Goal: Information Seeking & Learning: Learn about a topic

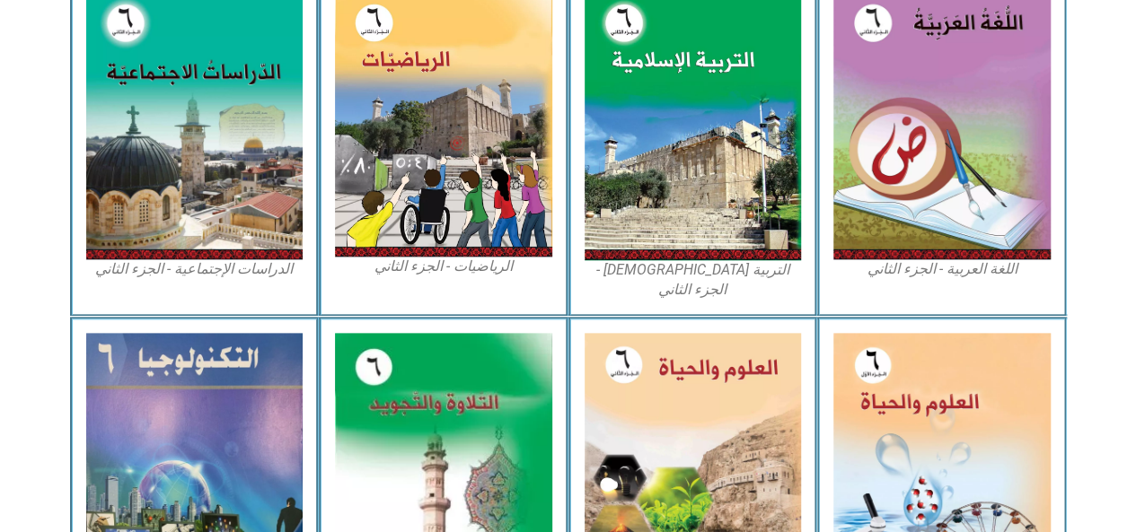
scroll to position [966, 0]
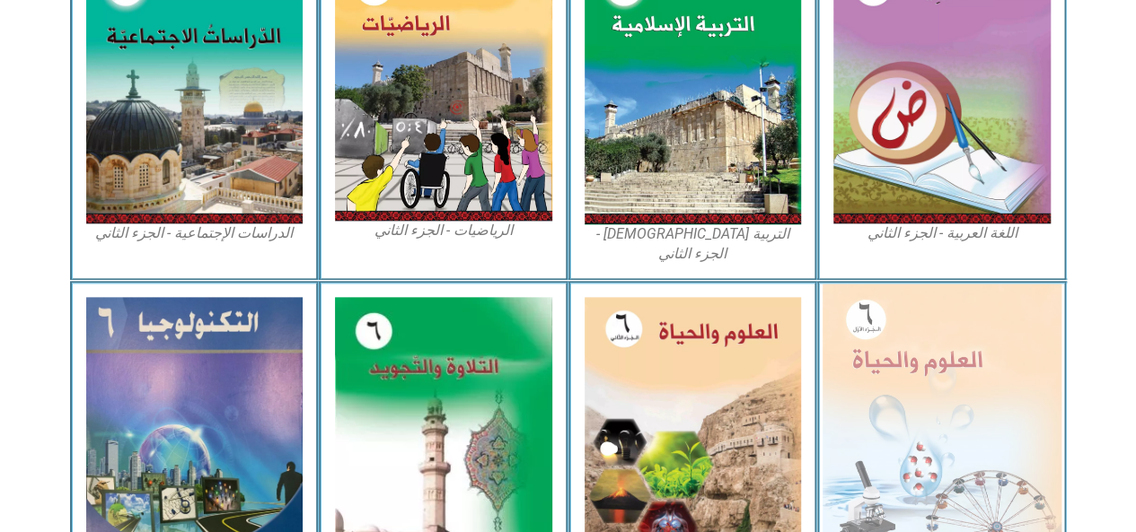
click at [1013, 409] on img at bounding box center [941, 429] width 239 height 291
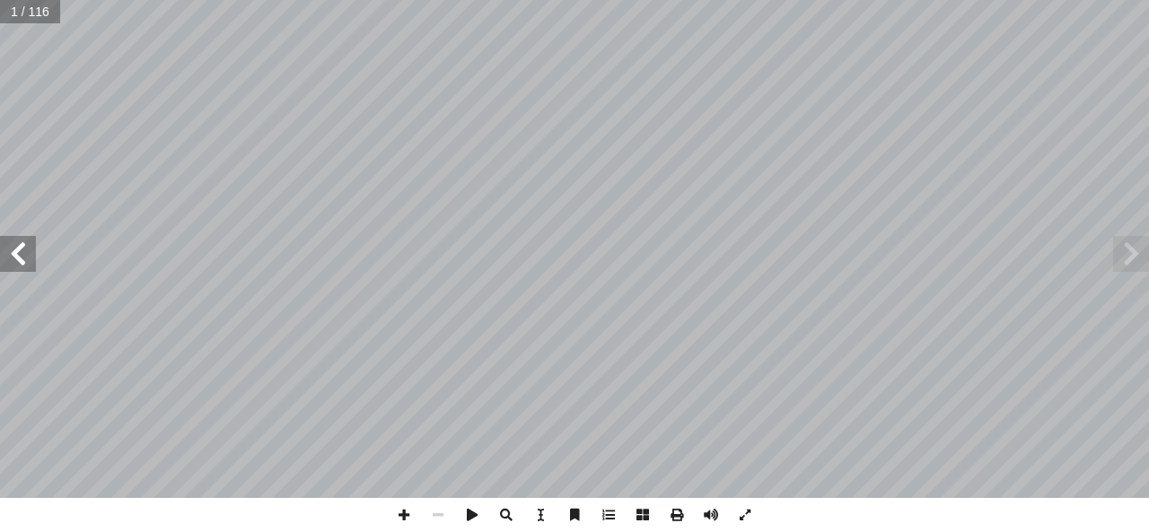
click at [20, 245] on span at bounding box center [18, 254] width 36 height 36
click at [393, 512] on span at bounding box center [404, 515] width 34 height 34
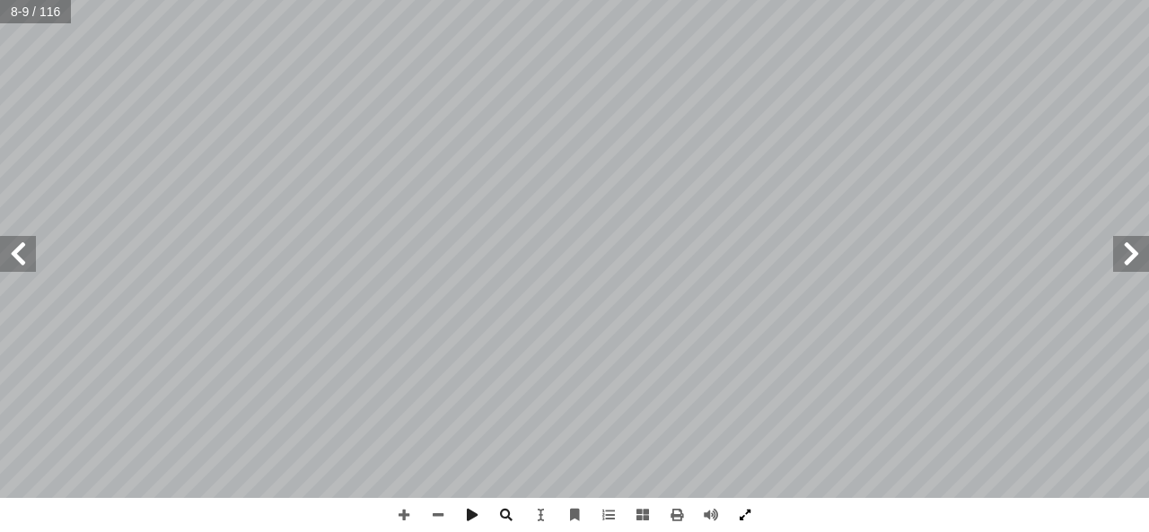
click at [740, 521] on span at bounding box center [745, 515] width 34 height 34
